Goal: Check status: Check status

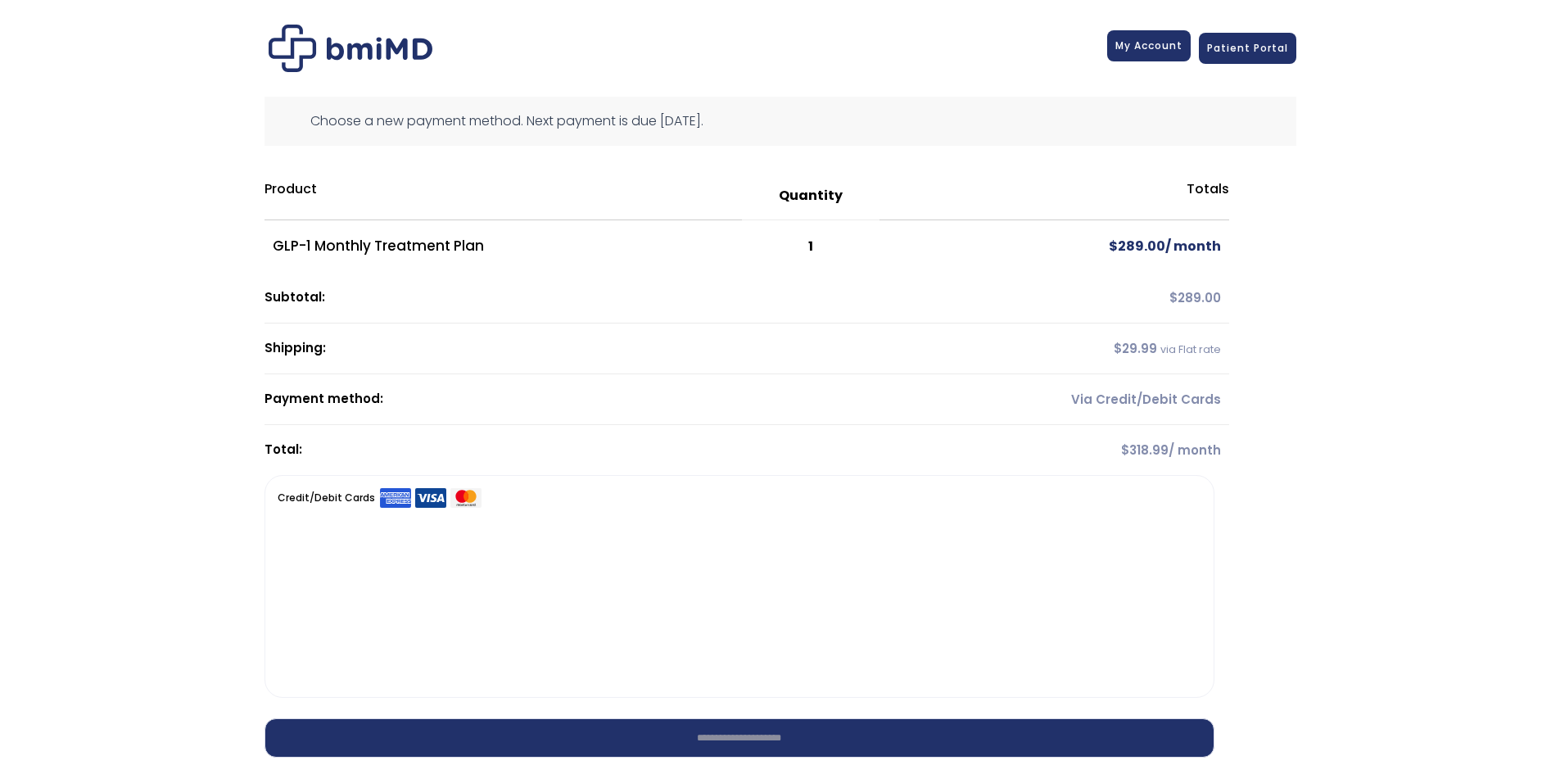
click at [1173, 57] on link "My Account" at bounding box center [1149, 45] width 84 height 31
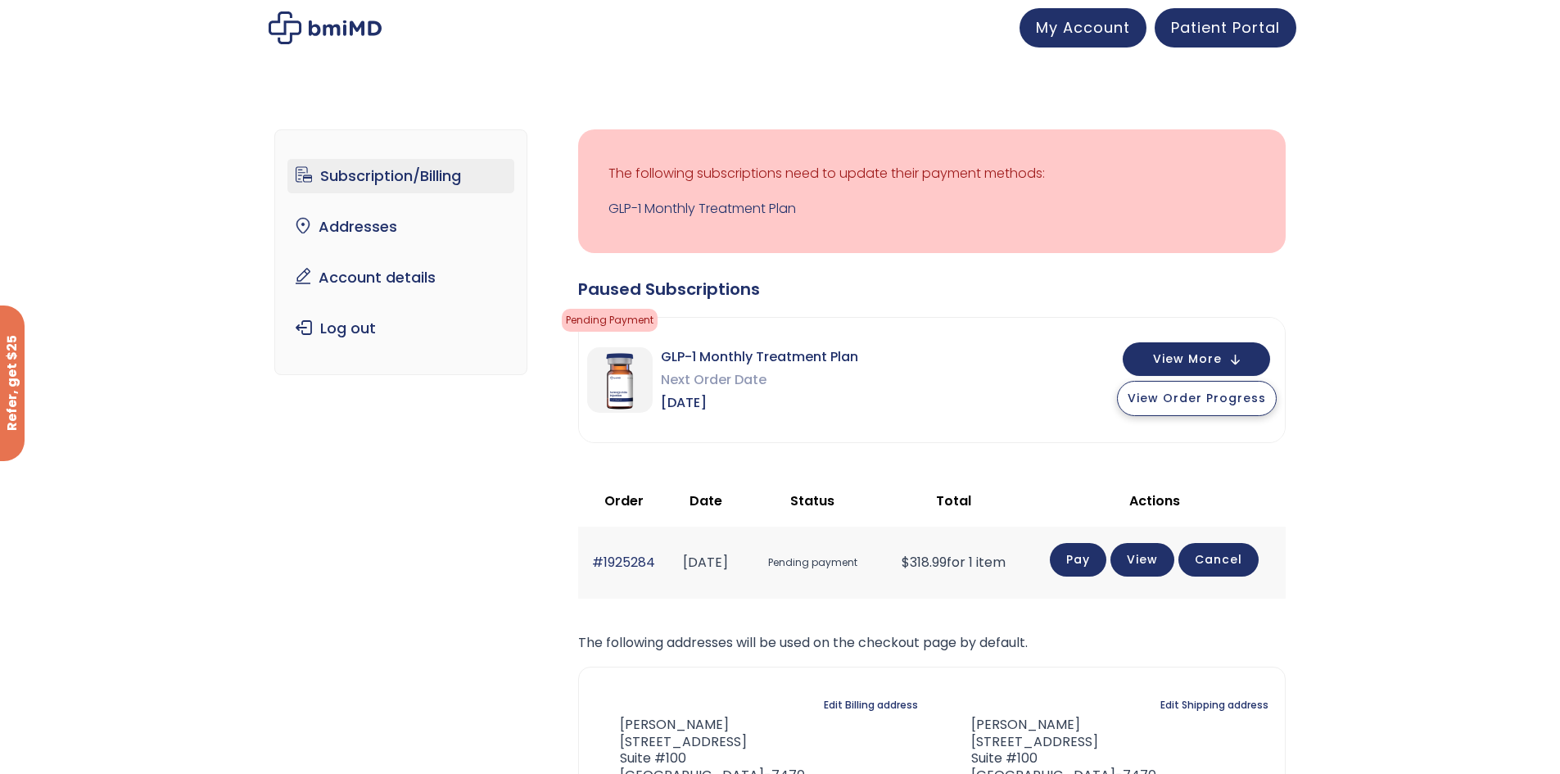
click at [1215, 408] on button "View Order Progress" at bounding box center [1197, 398] width 160 height 35
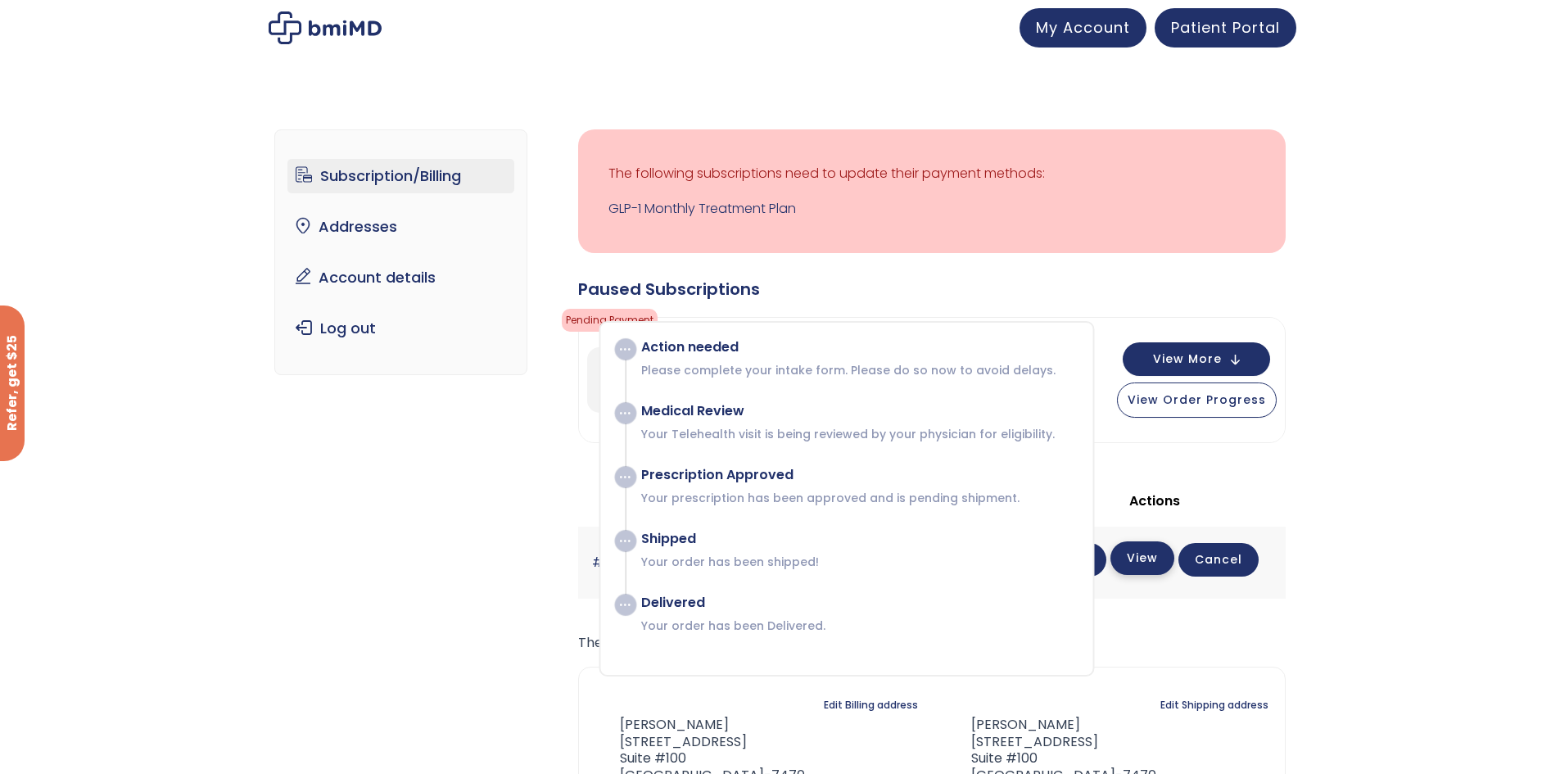
click at [1161, 559] on link "View" at bounding box center [1143, 558] width 64 height 34
